Goal: Transaction & Acquisition: Purchase product/service

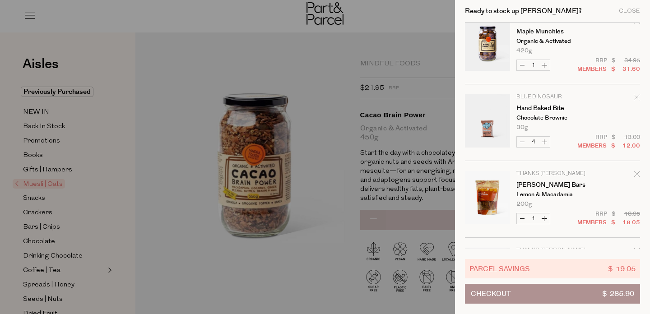
scroll to position [99, 0]
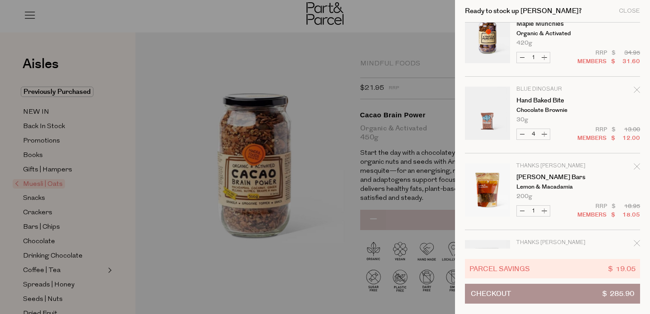
click at [521, 135] on button "Decrease Hand Baked Bite" at bounding box center [522, 134] width 11 height 10
type input "3"
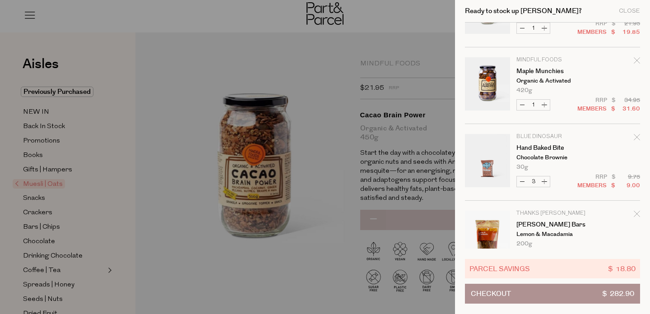
scroll to position [52, 0]
click at [544, 181] on button "Increase Hand Baked Bite" at bounding box center [544, 181] width 11 height 10
type input "4"
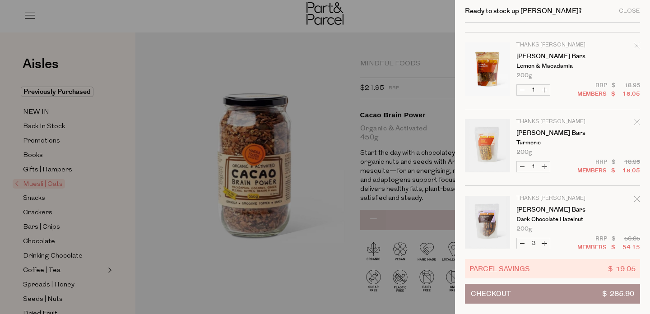
scroll to position [218, 0]
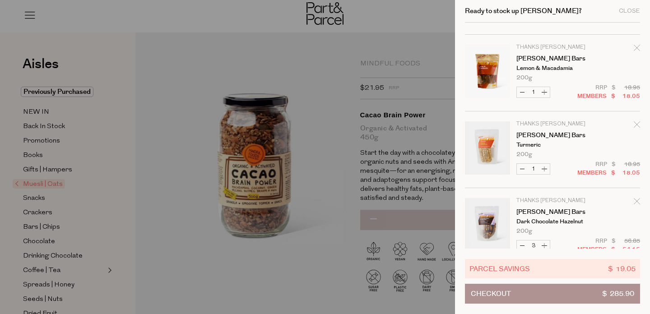
click at [556, 170] on tr "Thanks Darl Darl Bars Turmeric 200g Only 8 Available Decrease Darl Bars 1 $ $" at bounding box center [552, 154] width 175 height 67
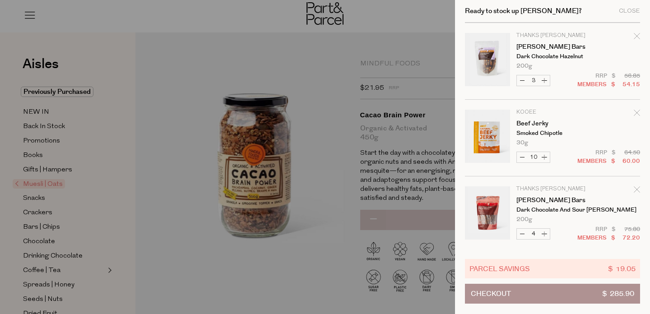
scroll to position [388, 0]
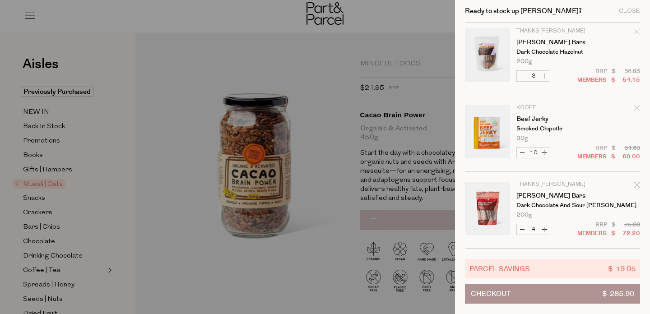
click at [546, 76] on button "Increase [PERSON_NAME] Bars" at bounding box center [544, 76] width 11 height 10
type input "4"
click at [522, 76] on button "Decrease [PERSON_NAME] Bars" at bounding box center [522, 76] width 11 height 10
type input "3"
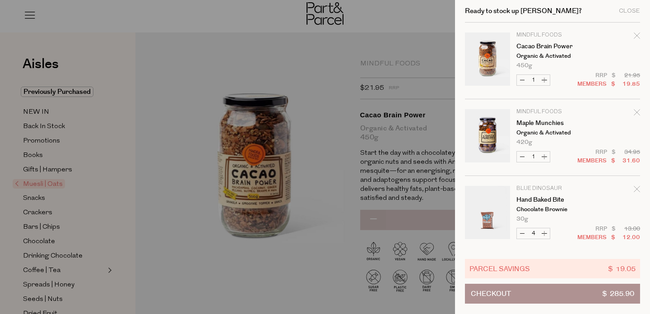
click at [216, 17] on div at bounding box center [325, 157] width 650 height 314
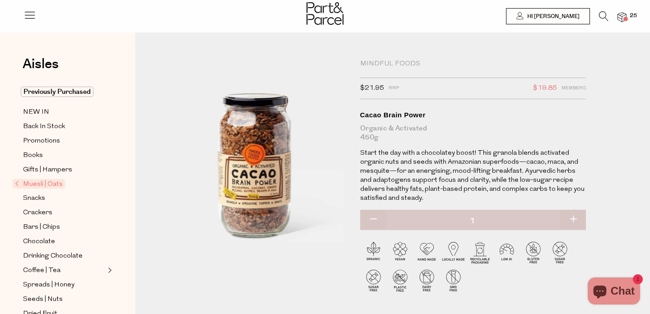
click at [599, 16] on icon at bounding box center [603, 16] width 9 height 10
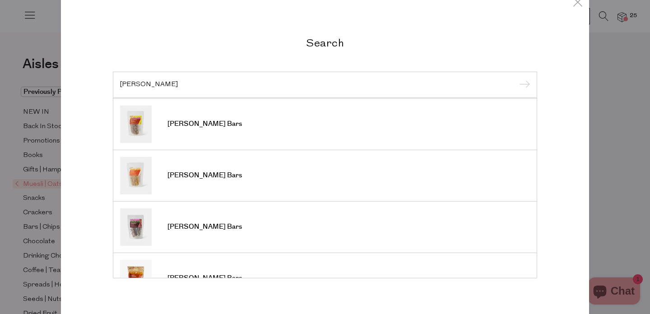
scroll to position [0, 0]
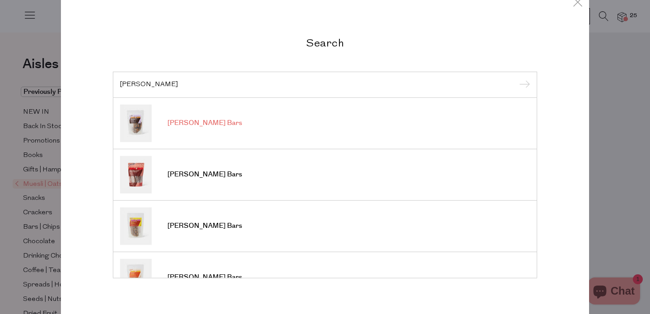
type input "darl"
click at [191, 121] on span "[PERSON_NAME] Bars" at bounding box center [204, 123] width 74 height 9
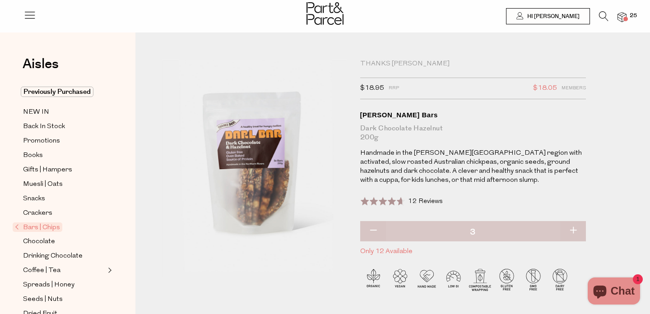
click at [35, 228] on span "Bars | Chips" at bounding box center [38, 226] width 50 height 9
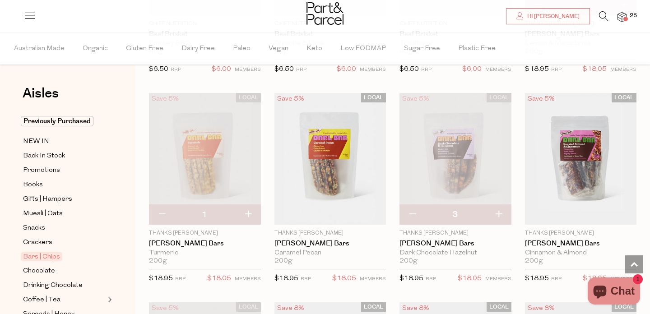
scroll to position [1281, 0]
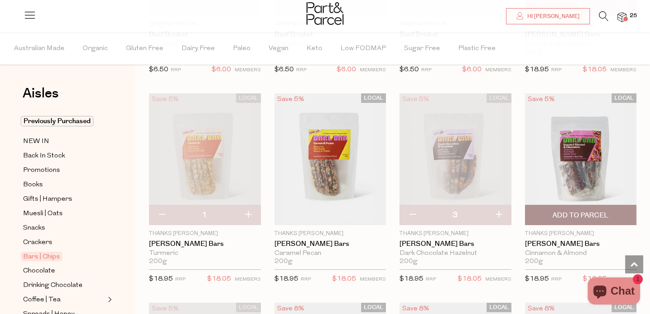
click at [583, 127] on img at bounding box center [581, 159] width 112 height 132
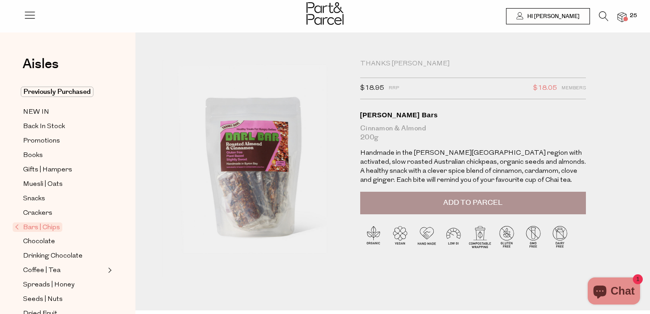
click at [483, 201] on span "Add to Parcel" at bounding box center [472, 203] width 59 height 10
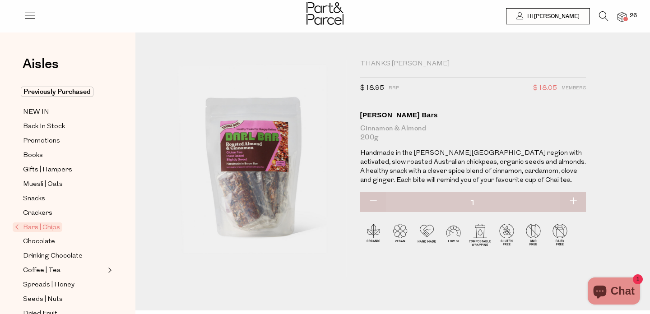
click at [629, 19] on div at bounding box center [325, 14] width 650 height 29
click at [623, 17] on span at bounding box center [625, 19] width 5 height 5
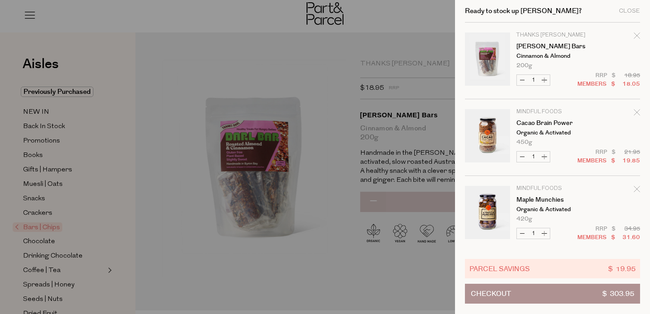
click at [542, 78] on button "Increase [PERSON_NAME] Bars" at bounding box center [544, 80] width 11 height 10
type input "2"
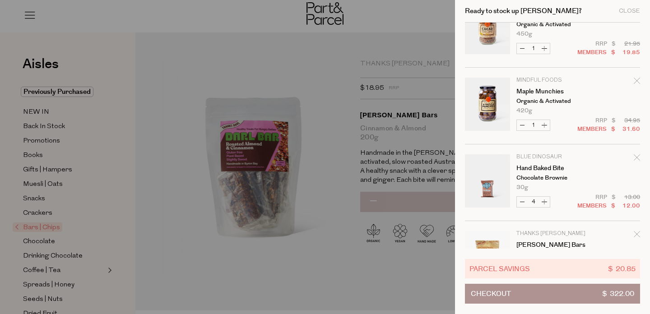
scroll to position [464, 0]
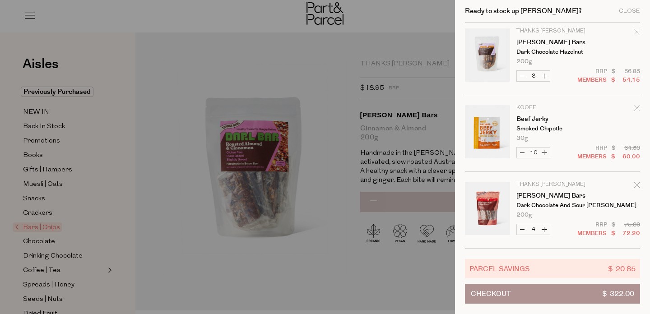
click at [540, 297] on button "Checkout $ 322.00" at bounding box center [552, 294] width 175 height 20
